Goal: Check status: Check status

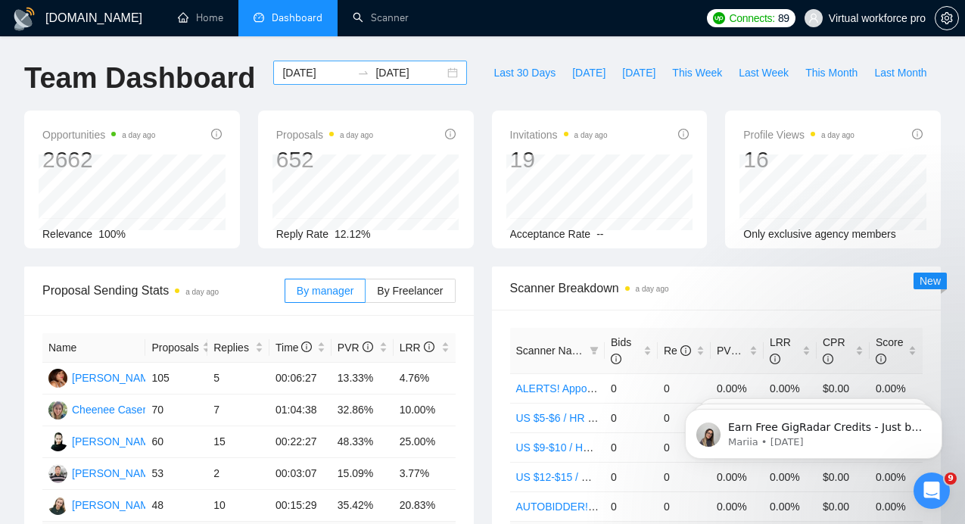
click at [303, 69] on input "[DATE]" at bounding box center [316, 72] width 69 height 17
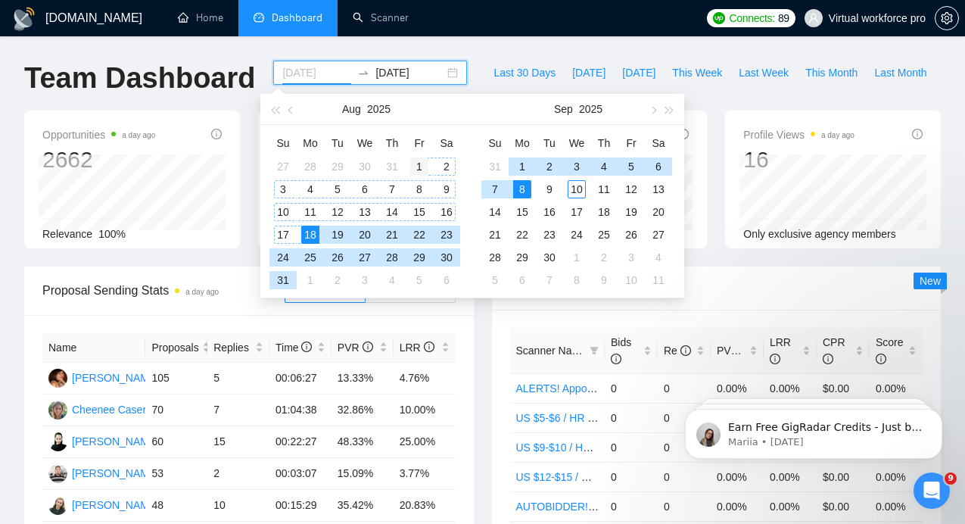
type input "[DATE]"
click at [407, 162] on td "1" at bounding box center [419, 166] width 27 height 23
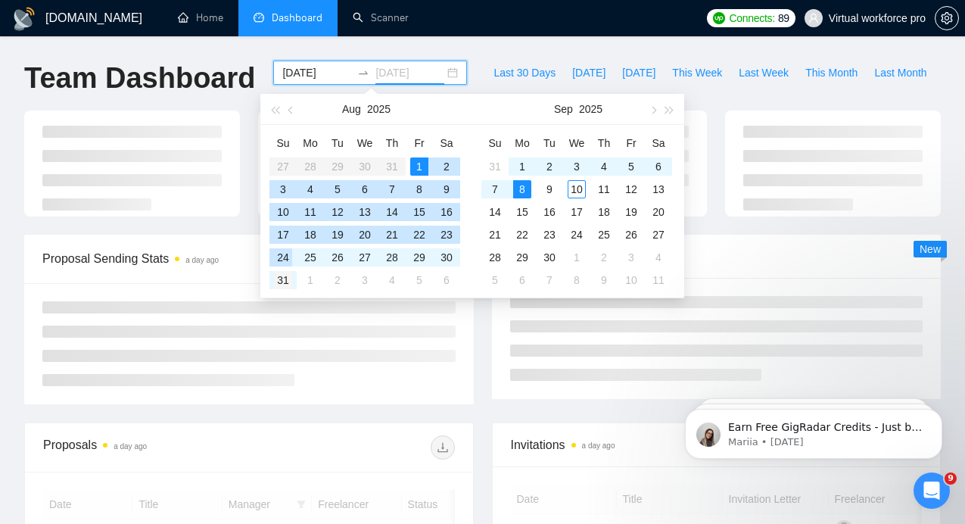
type input "[DATE]"
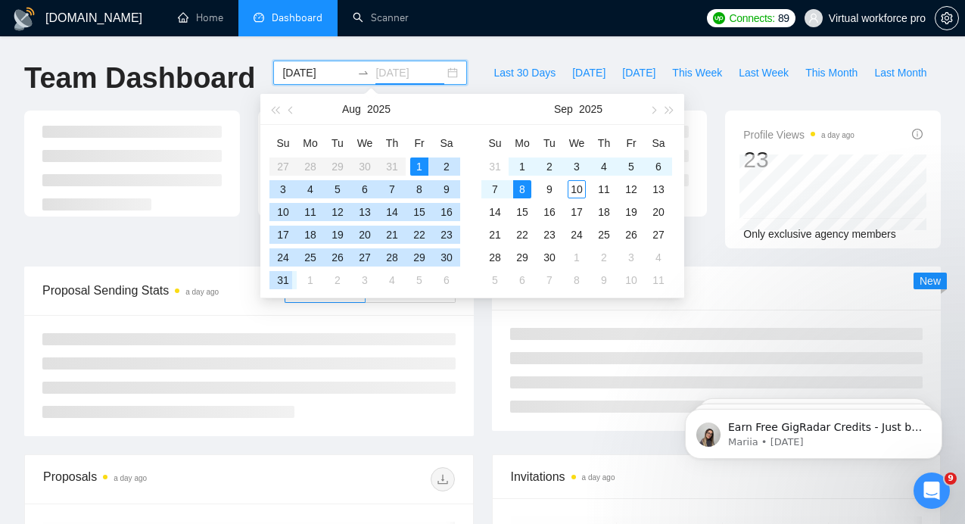
click at [283, 279] on div "31" at bounding box center [283, 280] width 18 height 18
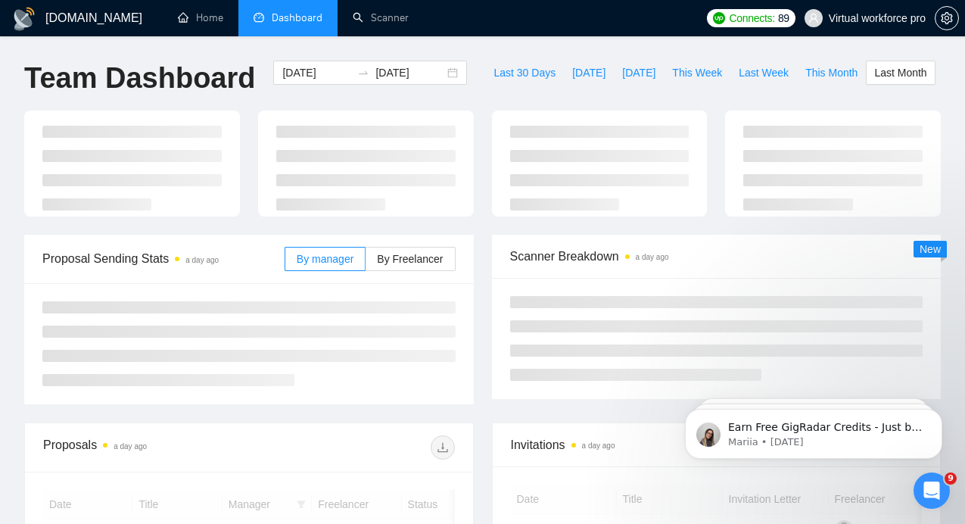
click at [641, 87] on div "Team Dashboard [DATE] [DATE] Last 30 Days [DATE] [DATE] This Week Last Week Thi…" at bounding box center [482, 86] width 935 height 50
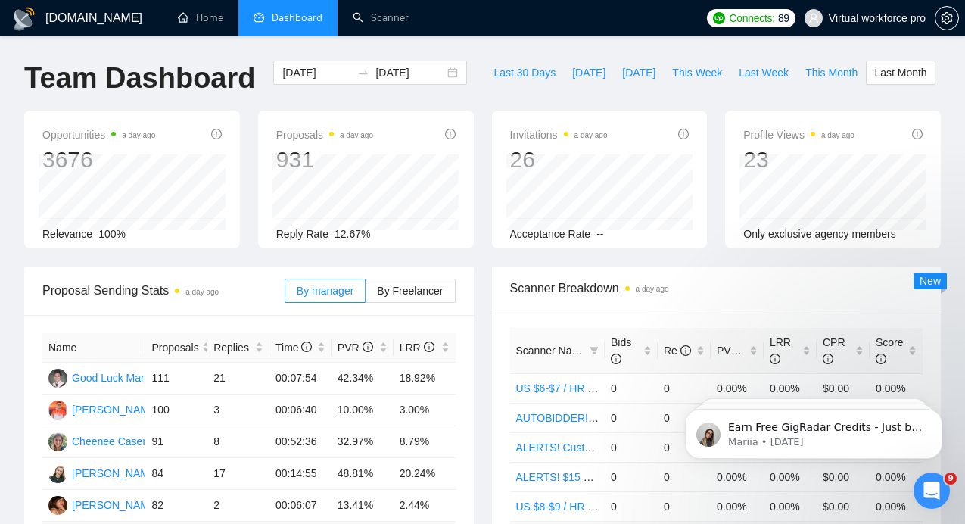
scroll to position [571, 0]
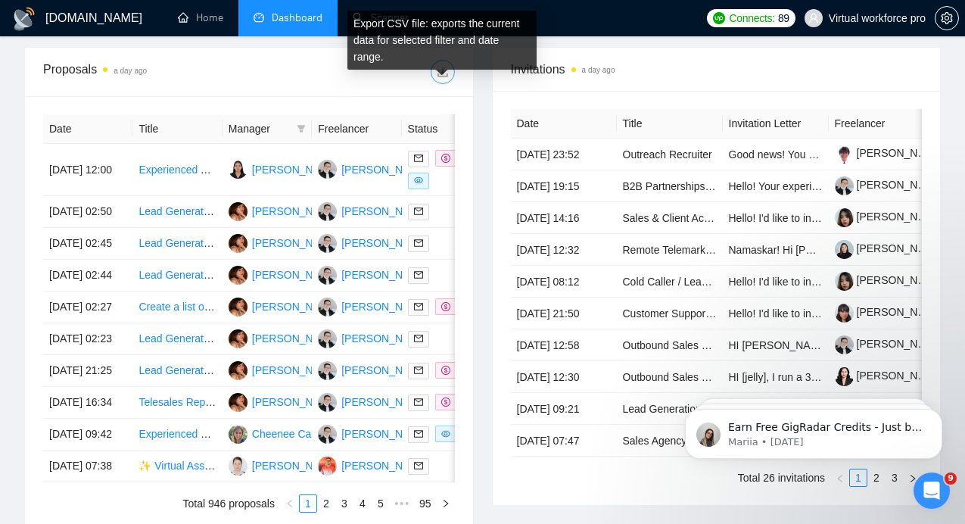
click at [447, 78] on icon "download" at bounding box center [443, 72] width 12 height 12
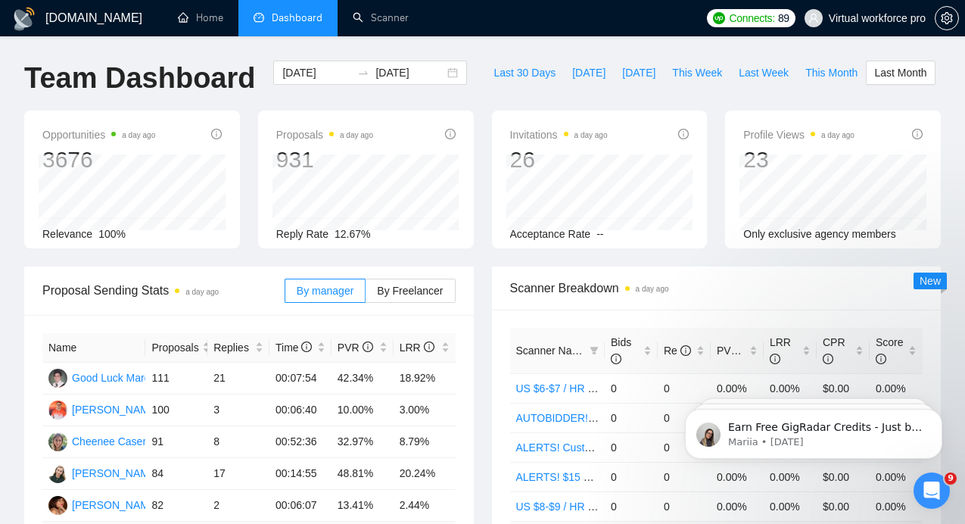
scroll to position [416, 0]
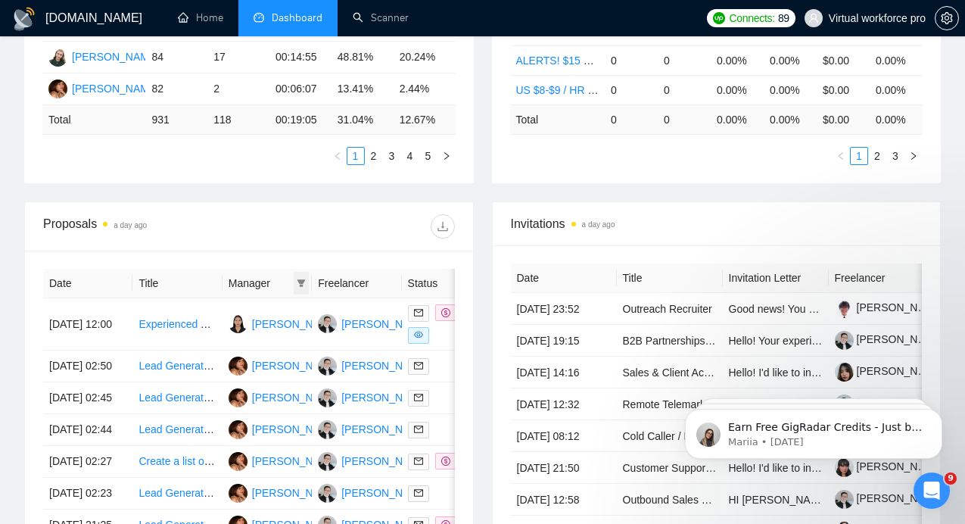
click at [301, 287] on icon "filter" at bounding box center [302, 283] width 8 height 8
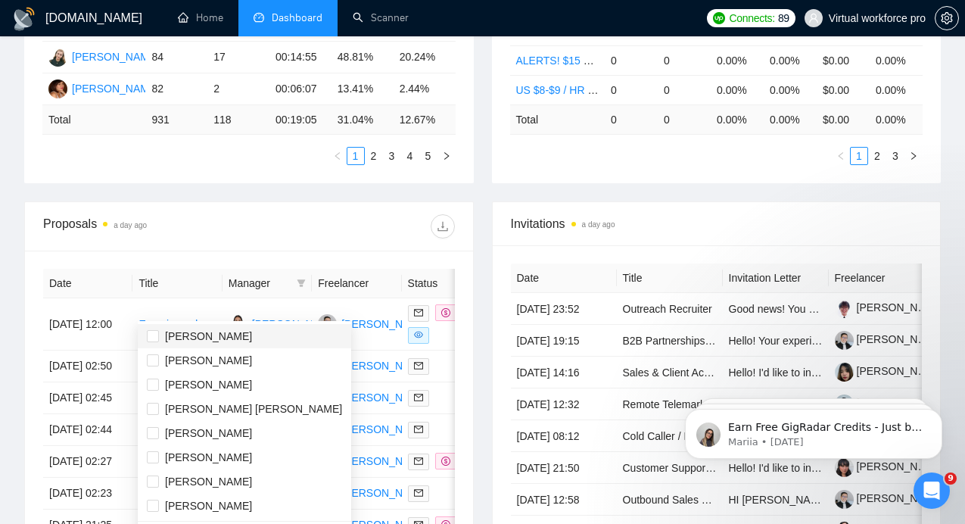
click at [240, 338] on span "[PERSON_NAME]" at bounding box center [208, 336] width 87 height 12
checkbox input "true"
click at [330, 239] on div at bounding box center [352, 226] width 206 height 24
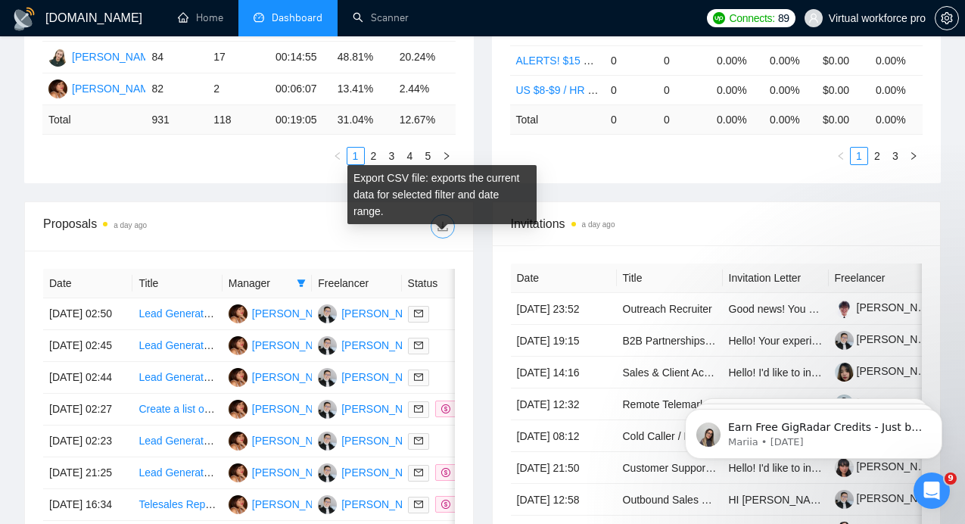
click at [448, 232] on icon "download" at bounding box center [443, 227] width 10 height 10
